Goal: Find specific page/section: Find specific page/section

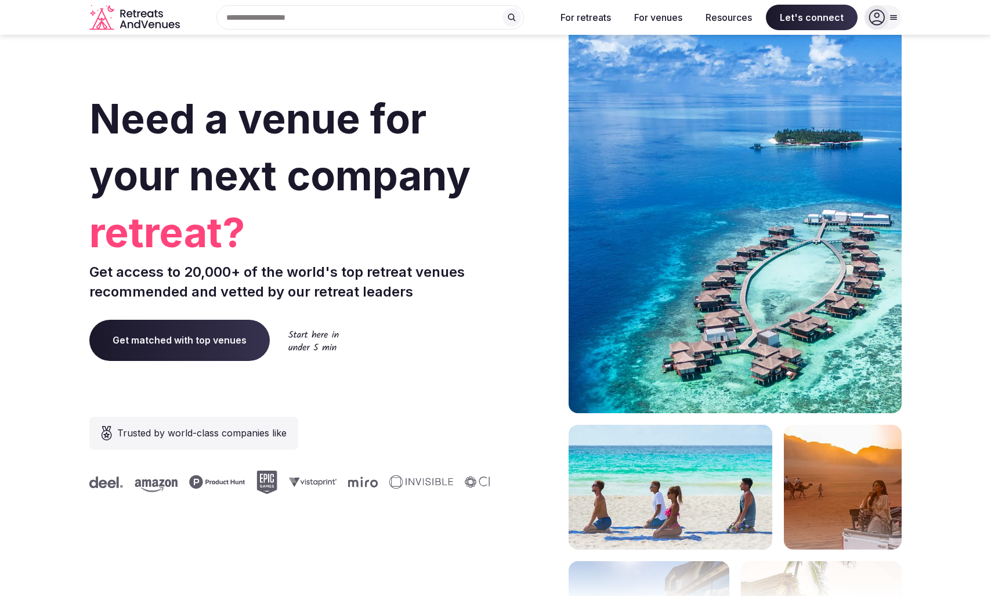
click at [885, 14] on div at bounding box center [876, 17] width 24 height 24
click at [489, 125] on h1 "Need a venue for your next company retreat?" at bounding box center [289, 171] width 401 height 162
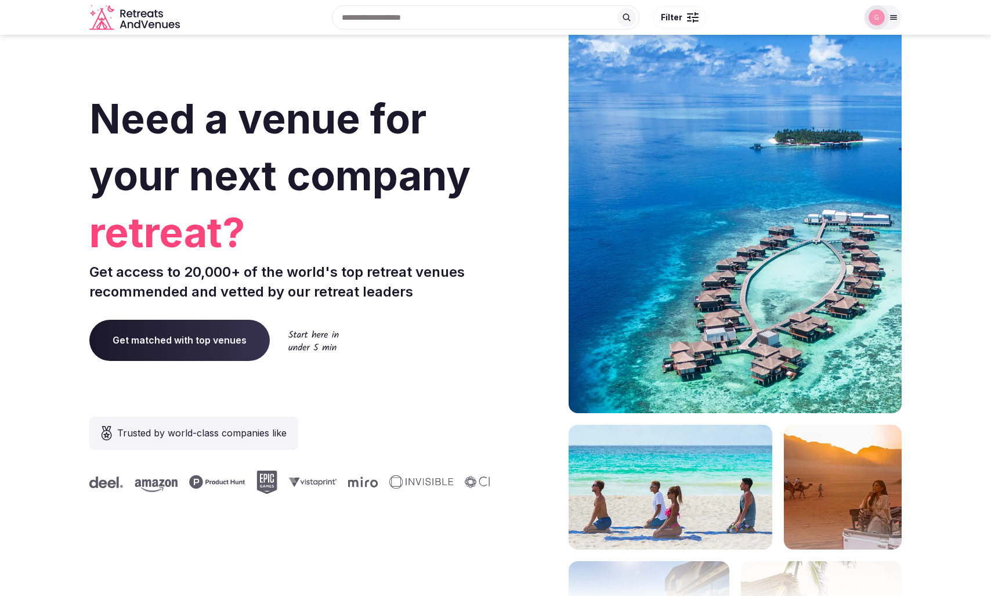
click at [894, 12] on div at bounding box center [882, 17] width 37 height 24
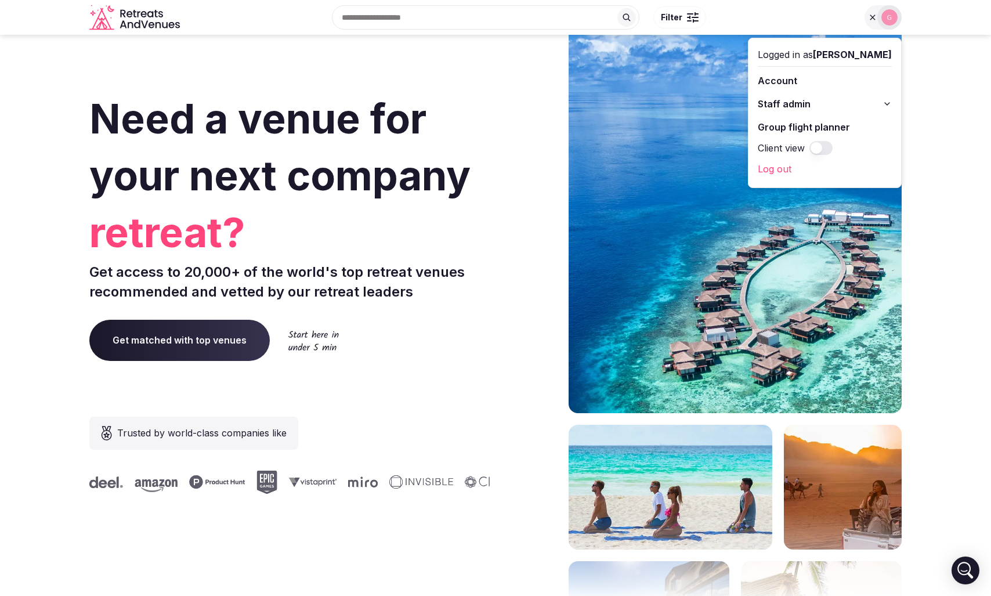
click at [842, 105] on button "Staff admin" at bounding box center [824, 104] width 134 height 19
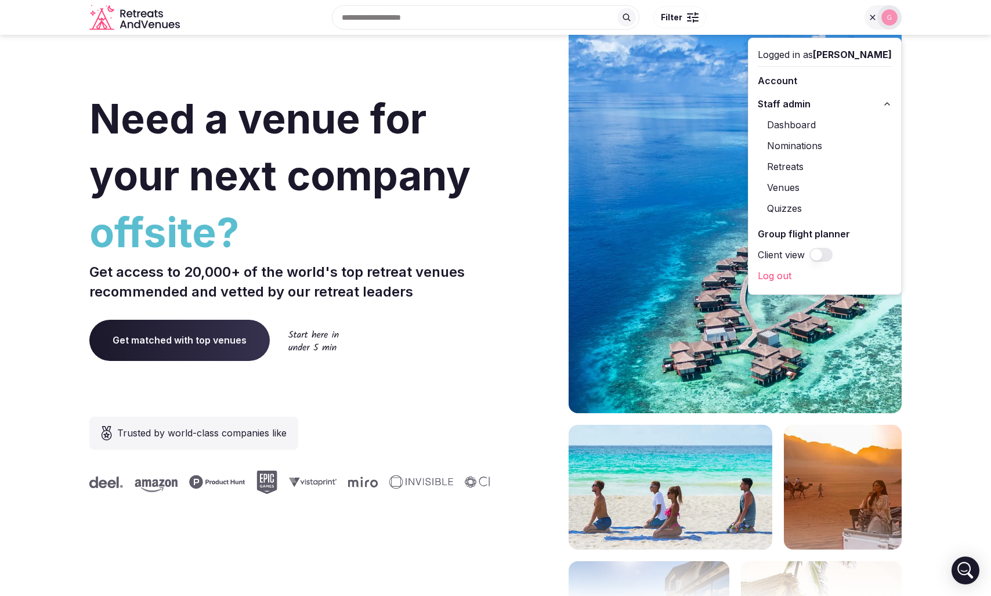
click at [814, 186] on link "Venues" at bounding box center [824, 187] width 134 height 19
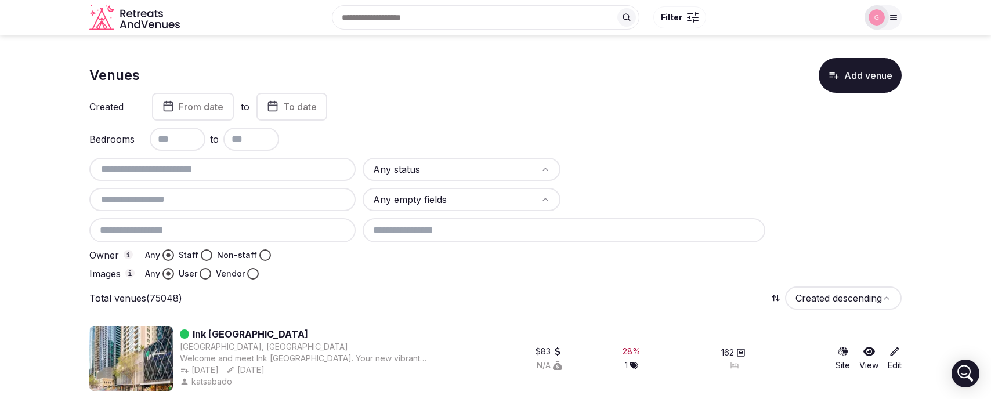
click at [231, 330] on link "Ink Hotel Melbourne Southbank" at bounding box center [250, 334] width 115 height 14
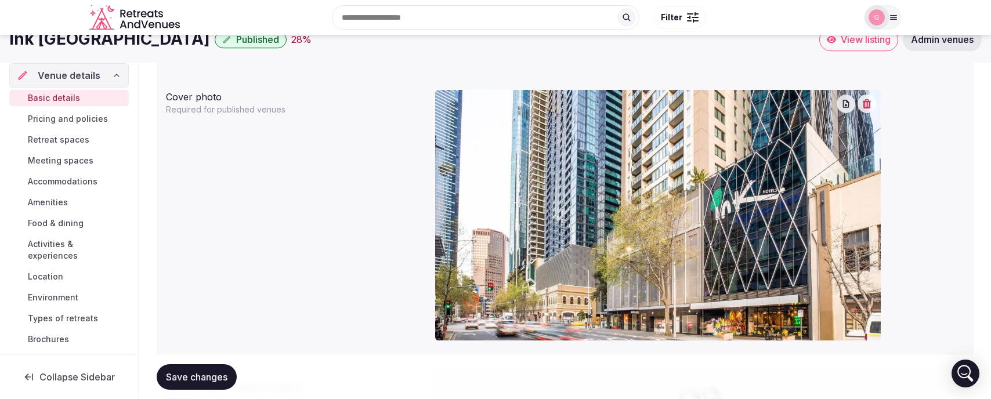
scroll to position [940, 0]
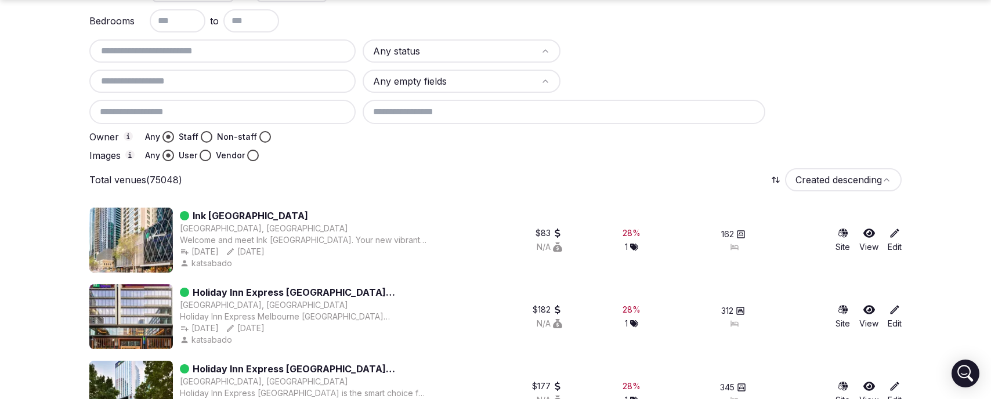
scroll to position [119, 0]
